Goal: Navigation & Orientation: Find specific page/section

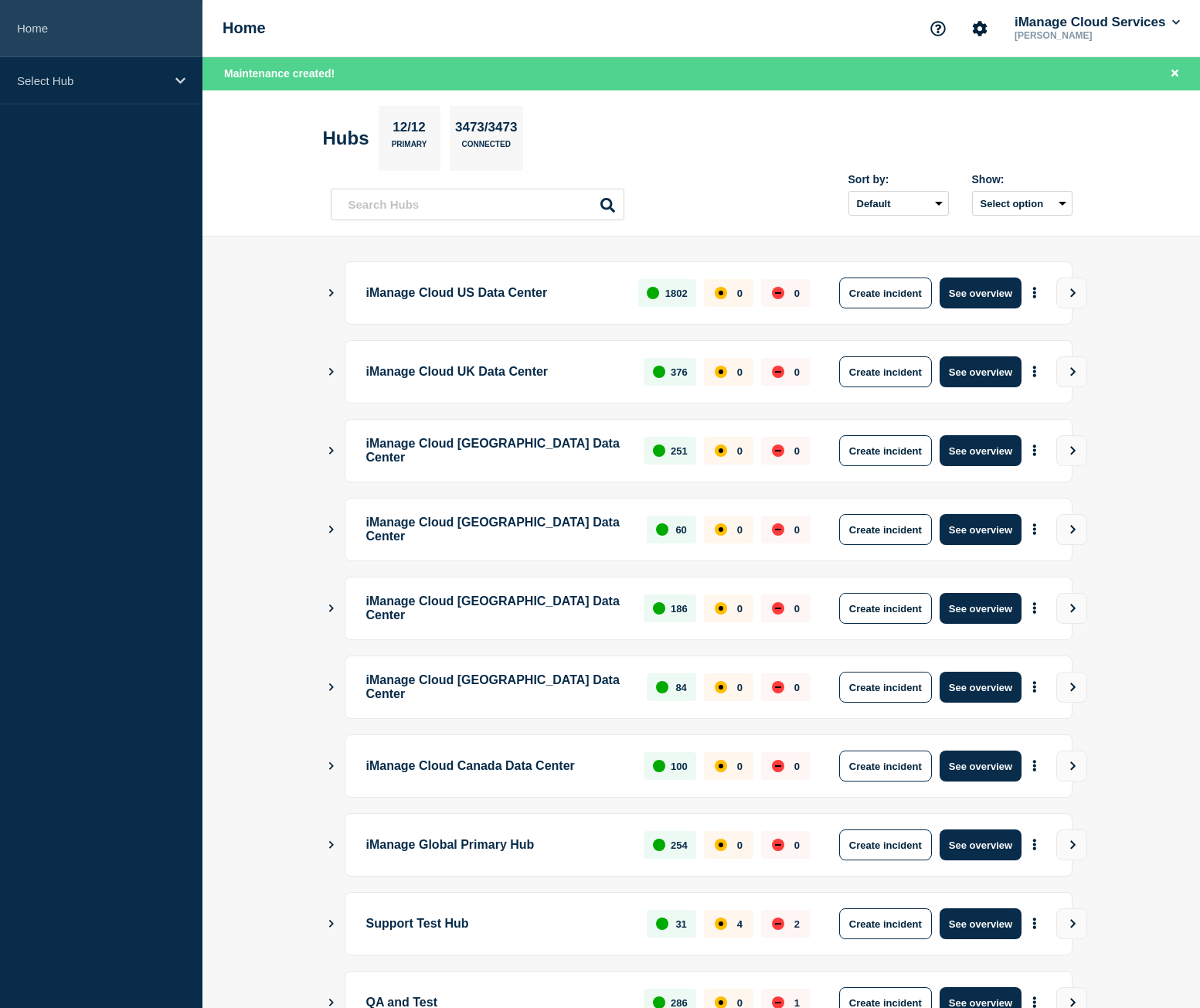
click at [65, 21] on link "Home" at bounding box center [101, 29] width 203 height 57
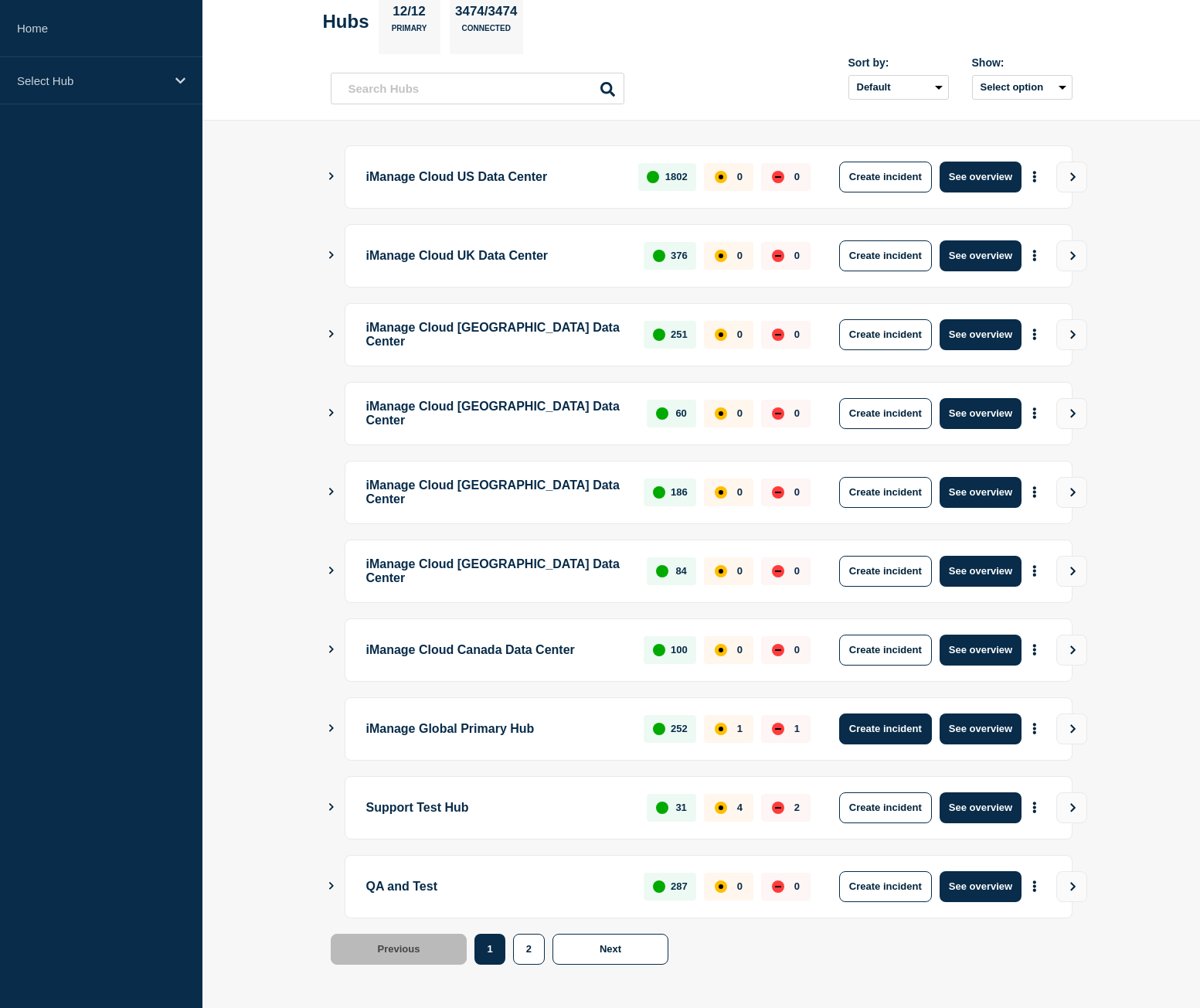
scroll to position [88, 0]
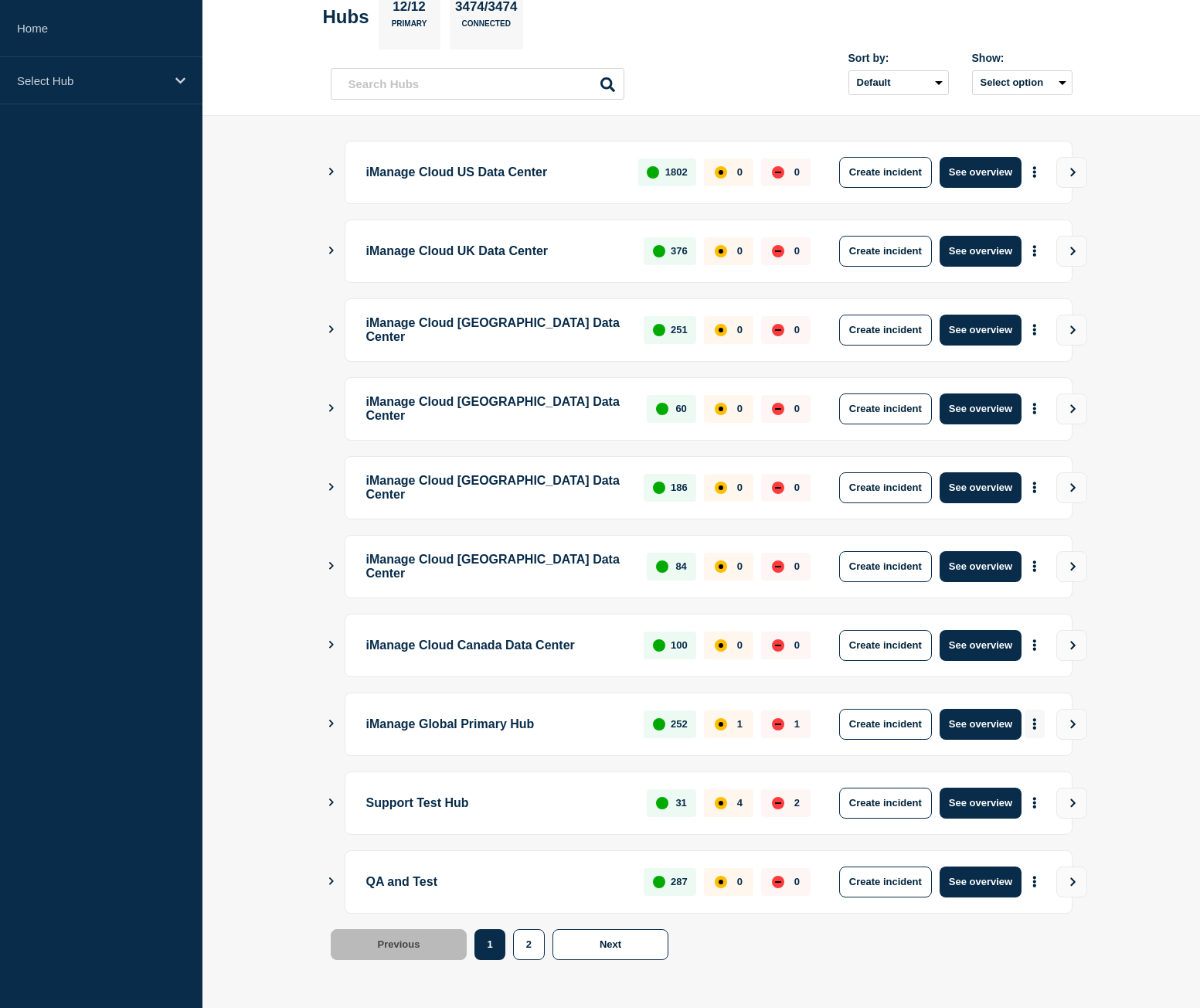
click at [1037, 724] on button "More actions" at bounding box center [1034, 724] width 20 height 29
click at [1043, 792] on link "View Status Page" at bounding box center [1032, 791] width 114 height 14
